Goal: Task Accomplishment & Management: Manage account settings

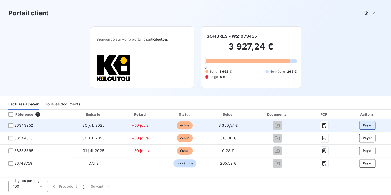
click at [368, 129] on button "Payer" at bounding box center [367, 125] width 16 height 8
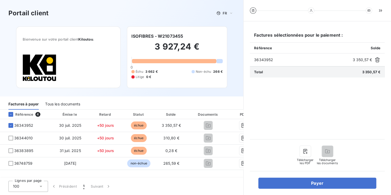
click at [236, 33] on div "Portail client FR Bienvenue sur votre portail client Kiloutou . ISOFIBRES - W21…" at bounding box center [121, 48] width 243 height 97
click at [241, 93] on div "Portail client FR Bienvenue sur votre portail client Kiloutou . ISOFIBRES - W21…" at bounding box center [121, 48] width 243 height 97
click at [299, 152] on div "Télécharger les PDF" at bounding box center [305, 155] width 17 height 19
click at [303, 152] on icon "button" at bounding box center [305, 151] width 5 height 5
click at [308, 152] on button "button" at bounding box center [305, 151] width 11 height 11
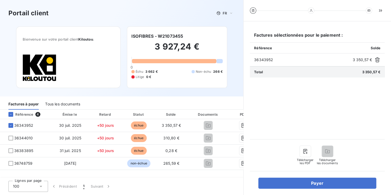
click at [309, 161] on span "Télécharger les PDF" at bounding box center [305, 162] width 17 height 6
click at [208, 185] on div "Lignes par page 100 Précédent 1 Suivant" at bounding box center [195, 186] width 391 height 17
click at [187, 19] on div "Portail client FR" at bounding box center [121, 13] width 243 height 26
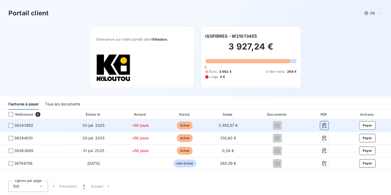
click at [325, 124] on icon "button" at bounding box center [325, 125] width 4 height 5
